Goal: Use online tool/utility: Utilize a website feature to perform a specific function

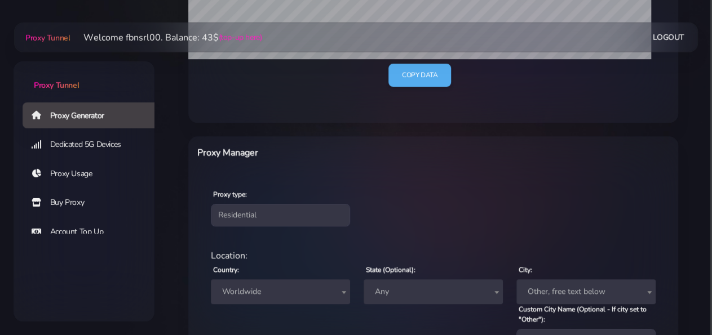
scroll to position [293, 0]
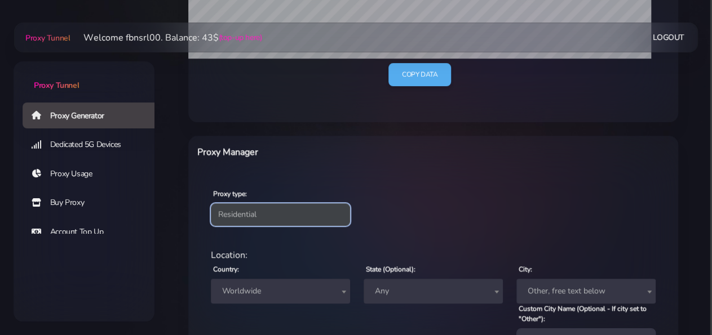
click at [211, 204] on select "Residential Static Mobile" at bounding box center [280, 215] width 139 height 23
select select "static"
click option "Static" at bounding box center [0, 0] width 0 height 0
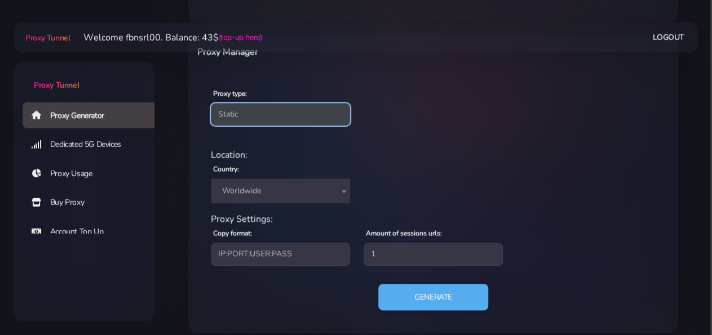
scroll to position [404, 0]
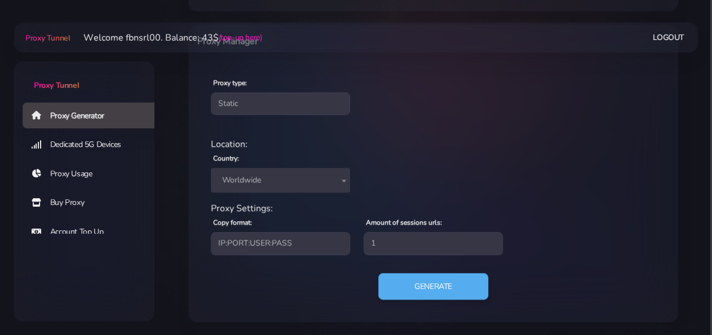
click at [278, 188] on span "Worldwide" at bounding box center [281, 181] width 126 height 16
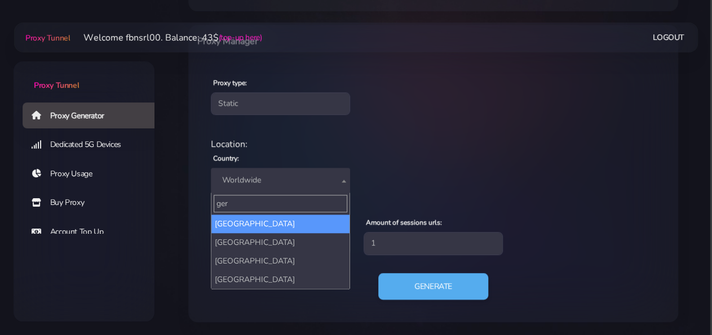
type input "ger"
select select "DE"
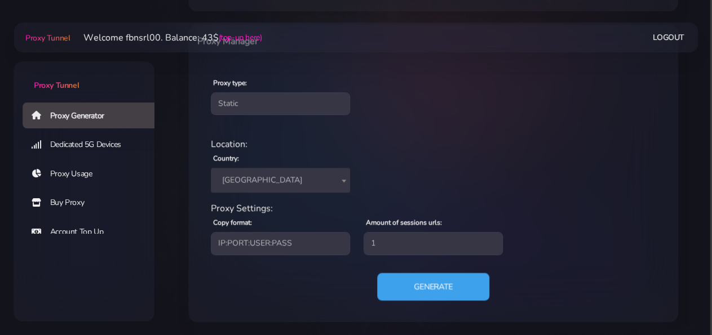
click at [402, 287] on button "Generate" at bounding box center [433, 287] width 112 height 28
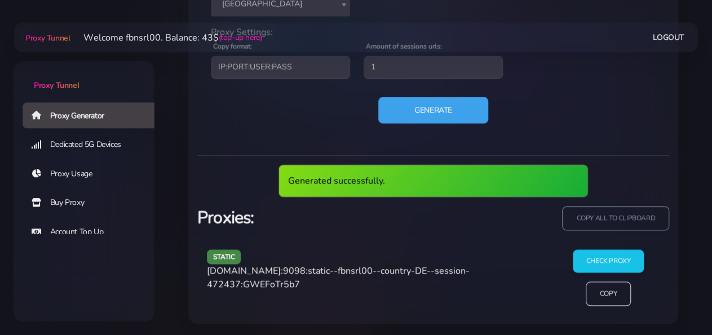
scroll to position [539, 0]
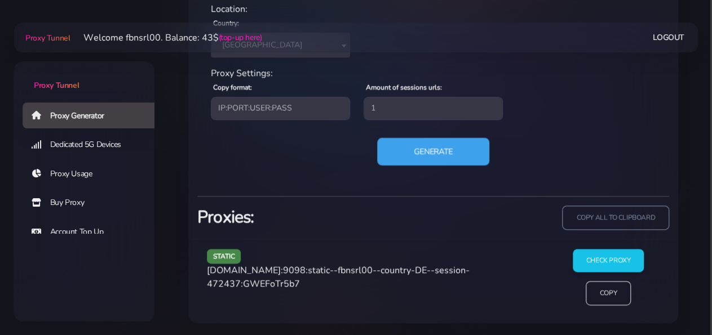
click at [422, 155] on button "Generate" at bounding box center [433, 152] width 112 height 28
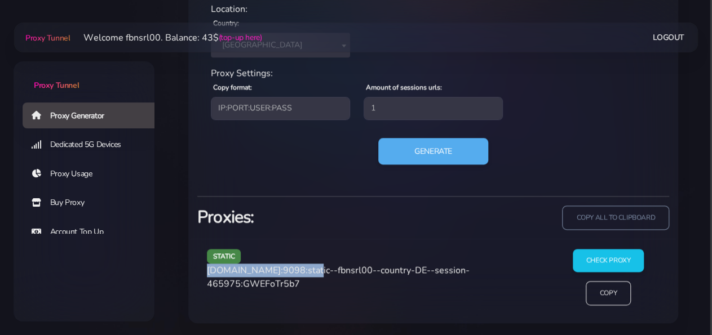
drag, startPoint x: 206, startPoint y: 269, endPoint x: 304, endPoint y: 269, distance: 98.1
click at [304, 269] on div "static [DOMAIN_NAME]:9098:static--fbnsrl00--country-DE--session-465975:GWEFoTr5…" at bounding box center [375, 281] width 350 height 65
copy span "[DOMAIN_NAME]:9098"
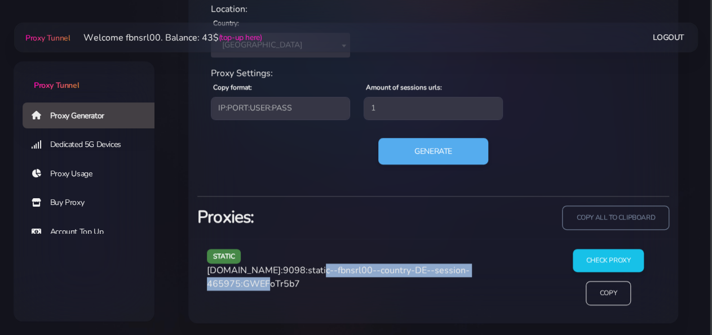
drag, startPoint x: 308, startPoint y: 269, endPoint x: 272, endPoint y: 286, distance: 39.8
click at [272, 286] on span "[DOMAIN_NAME]:9098:static--fbnsrl00--country-DE--session-465975:GWEFoTr5b7" at bounding box center [338, 277] width 263 height 26
copy span "static--fbnsrl00--country-DE--session-465975"
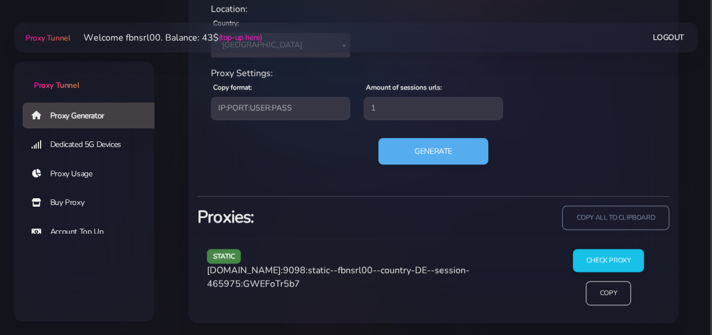
click at [298, 281] on span "[DOMAIN_NAME]:9098:static--fbnsrl00--country-DE--session-465975:GWEFoTr5b7" at bounding box center [338, 277] width 263 height 26
copy span "GWEFoTr5b7"
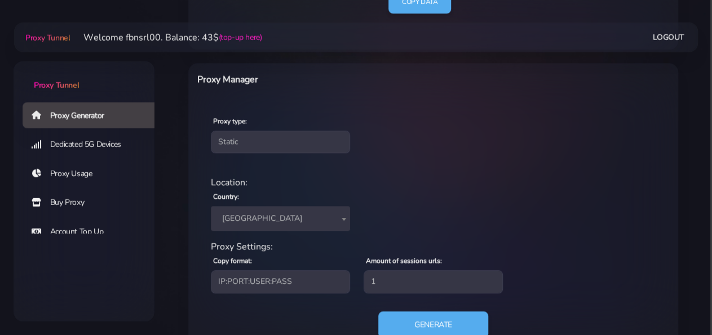
scroll to position [364, 0]
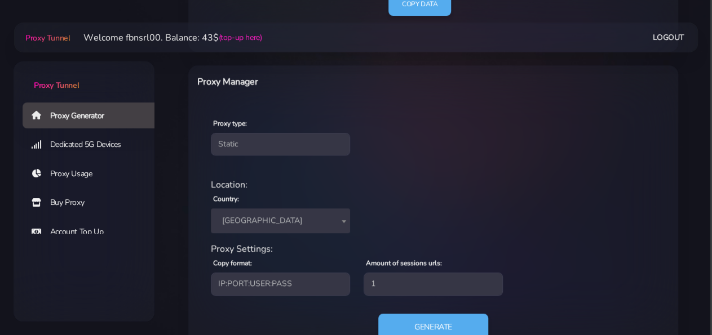
click at [259, 216] on span "[GEOGRAPHIC_DATA]" at bounding box center [281, 221] width 126 height 16
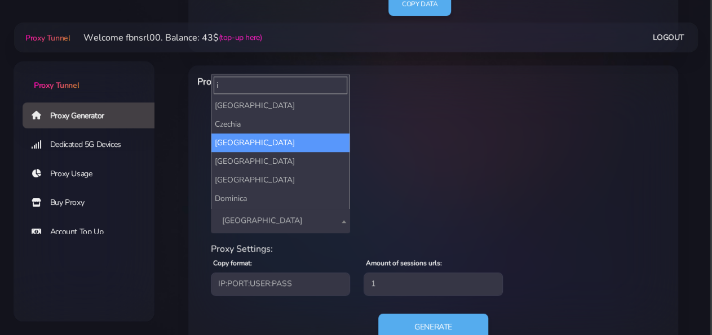
scroll to position [0, 0]
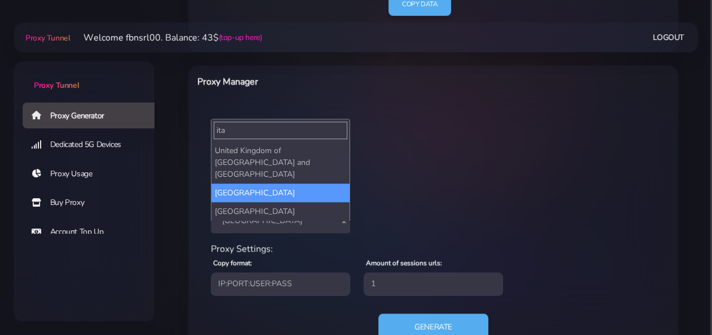
type input "ita"
select select "IT"
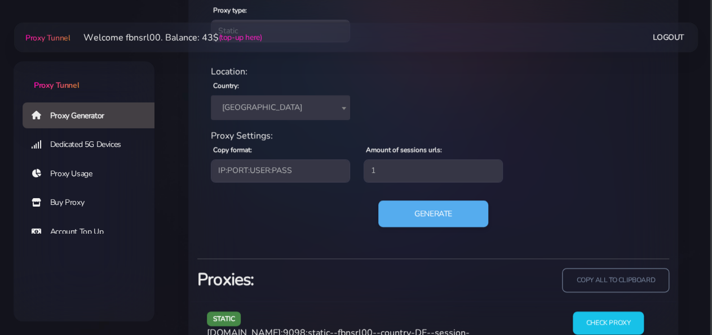
scroll to position [481, 0]
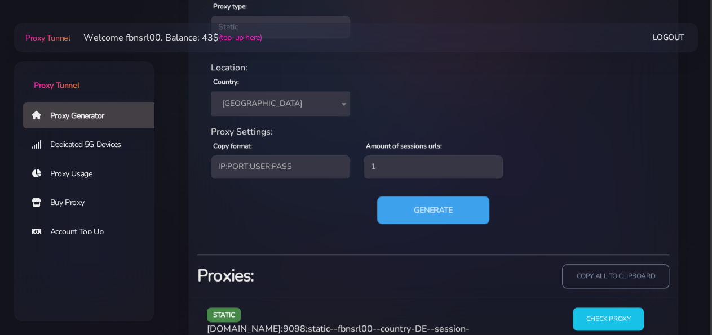
click at [424, 211] on button "Generate" at bounding box center [433, 210] width 112 height 28
click at [431, 205] on button "Generate" at bounding box center [433, 210] width 112 height 28
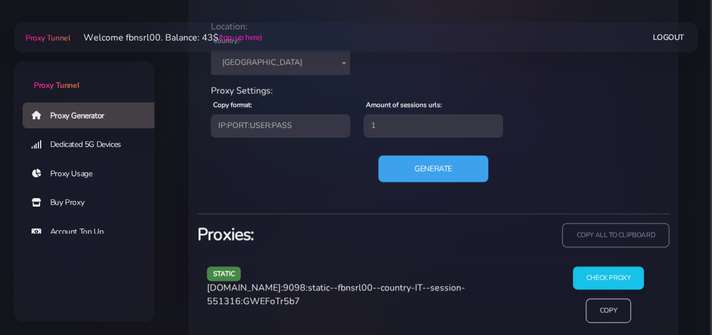
scroll to position [539, 0]
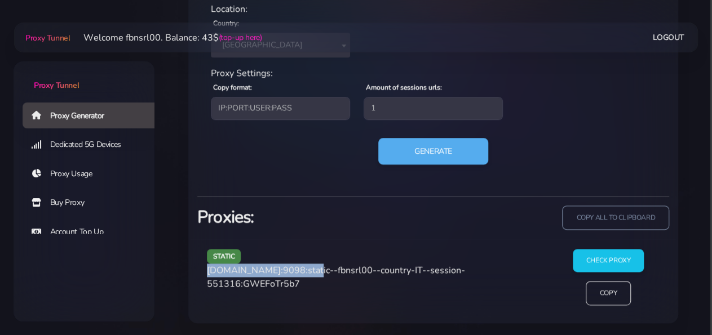
drag, startPoint x: 208, startPoint y: 267, endPoint x: 306, endPoint y: 273, distance: 98.3
click at [306, 273] on span "[DOMAIN_NAME]:9098:static--fbnsrl00--country-IT--session-551316:GWEFoTr5b7" at bounding box center [336, 277] width 258 height 26
copy span "[DOMAIN_NAME]:9098"
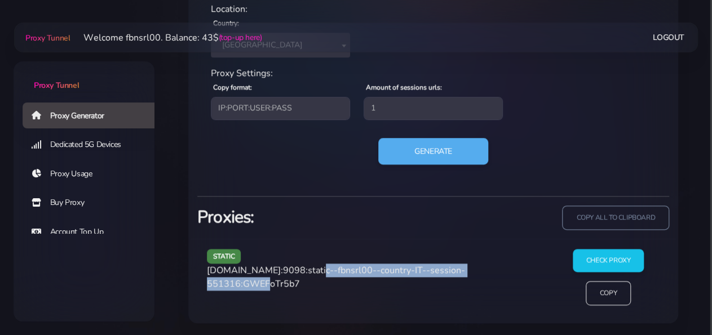
drag, startPoint x: 309, startPoint y: 268, endPoint x: 272, endPoint y: 284, distance: 39.9
click at [272, 284] on span "[DOMAIN_NAME]:9098:static--fbnsrl00--country-IT--session-551316:GWEFoTr5b7" at bounding box center [336, 277] width 258 height 26
copy span "static--fbnsrl00--country-IT--session-551316"
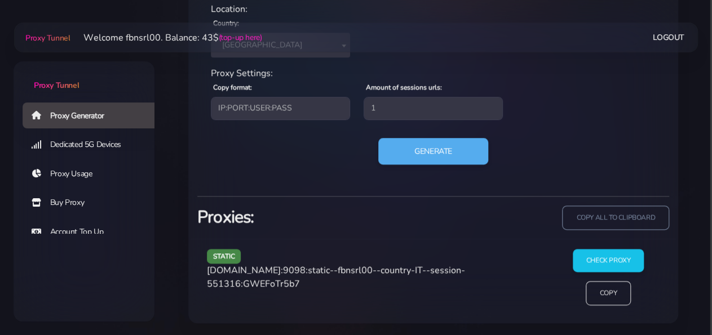
click at [312, 283] on span "[DOMAIN_NAME]:9098:static--fbnsrl00--country-IT--session-551316:GWEFoTr5b7" at bounding box center [336, 277] width 258 height 26
copy span "GWEFoTr5b7"
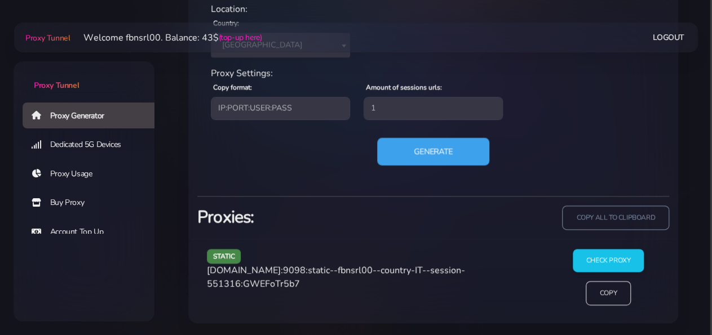
click at [432, 148] on button "Generate" at bounding box center [433, 152] width 112 height 28
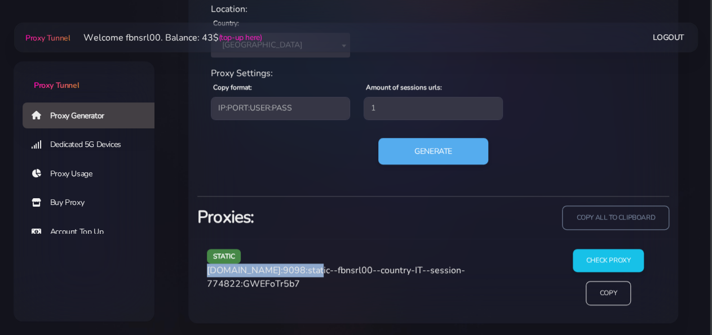
drag, startPoint x: 209, startPoint y: 271, endPoint x: 304, endPoint y: 273, distance: 95.9
click at [304, 273] on span "[DOMAIN_NAME]:9098:static--fbnsrl00--country-IT--session-774822:GWEFoTr5b7" at bounding box center [336, 277] width 258 height 26
copy span "[DOMAIN_NAME]:9098"
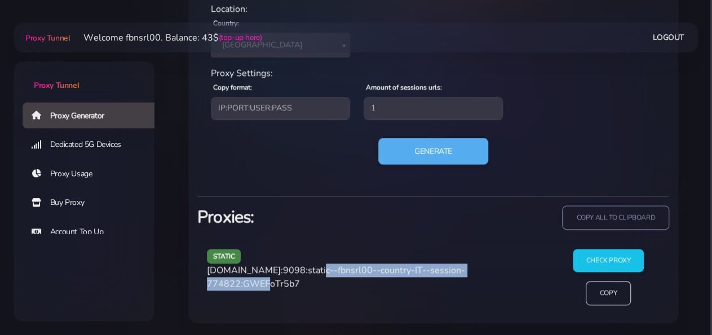
drag, startPoint x: 308, startPoint y: 270, endPoint x: 272, endPoint y: 288, distance: 40.1
click at [272, 288] on span "[DOMAIN_NAME]:9098:static--fbnsrl00--country-IT--session-774822:GWEFoTr5b7" at bounding box center [336, 277] width 258 height 26
copy span "static--fbnsrl00--country-IT--session-774822"
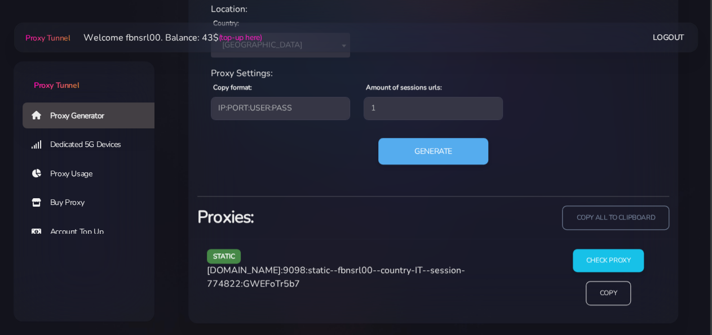
click at [306, 284] on span "[DOMAIN_NAME]:9098:static--fbnsrl00--country-IT--session-774822:GWEFoTr5b7" at bounding box center [336, 277] width 258 height 26
copy span "GWEFoTr5b7"
